Goal: Task Accomplishment & Management: Manage account settings

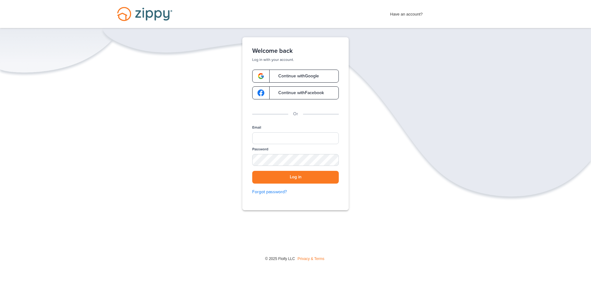
click at [388, 248] on div "Verify your Email We just resent an email with a link to set your password to .…" at bounding box center [295, 142] width 591 height 211
click at [166, 175] on div "Verify your Email We just resent an email with a link to set your password to .…" at bounding box center [295, 142] width 591 height 211
click at [277, 145] on div "Email" at bounding box center [295, 136] width 87 height 22
click at [272, 141] on input "Email" at bounding box center [295, 138] width 87 height 12
click at [294, 131] on div "Email" at bounding box center [295, 136] width 87 height 22
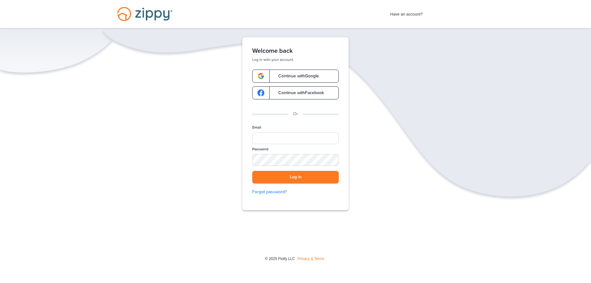
click at [304, 144] on div "Email" at bounding box center [295, 136] width 87 height 22
click at [303, 139] on input "Email" at bounding box center [295, 138] width 87 height 12
click at [282, 134] on input "Email" at bounding box center [295, 138] width 87 height 12
click at [188, 165] on div "Verify your Email We just resent an email with a link to set your password to .…" at bounding box center [295, 142] width 591 height 211
click at [304, 136] on input "Email" at bounding box center [295, 138] width 87 height 12
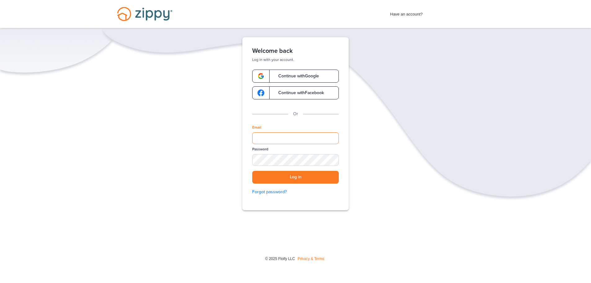
click at [286, 141] on input "Email" at bounding box center [295, 138] width 87 height 12
paste input "**********"
type input "**********"
click at [256, 139] on input "**********" at bounding box center [295, 138] width 87 height 12
click at [332, 162] on div "SHOW" at bounding box center [331, 160] width 14 height 6
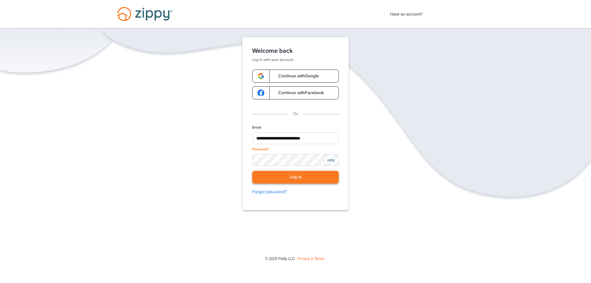
click at [309, 177] on button "Log in" at bounding box center [295, 177] width 87 height 13
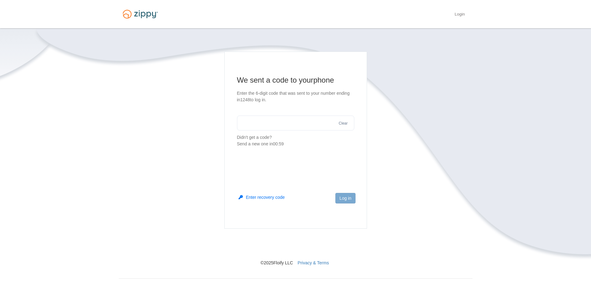
click at [285, 114] on section "We sent a code to your phone Enter the 6-digit code that was sent to your numbe…" at bounding box center [295, 111] width 117 height 72
click at [278, 124] on input "text" at bounding box center [295, 122] width 117 height 15
click at [259, 121] on input "text" at bounding box center [295, 122] width 117 height 15
type input "******"
drag, startPoint x: 344, startPoint y: 197, endPoint x: 340, endPoint y: 193, distance: 5.9
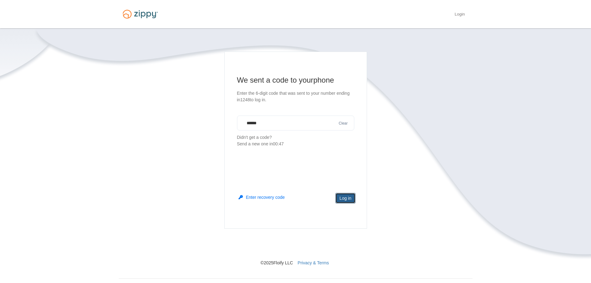
click at [344, 197] on button "Log in" at bounding box center [346, 198] width 20 height 11
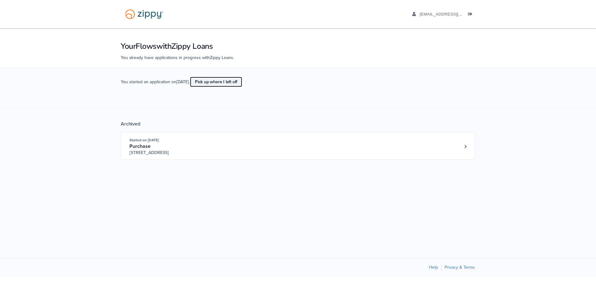
click at [230, 81] on link "Pick up where I left off" at bounding box center [216, 82] width 52 height 10
